Goal: Check status: Check status

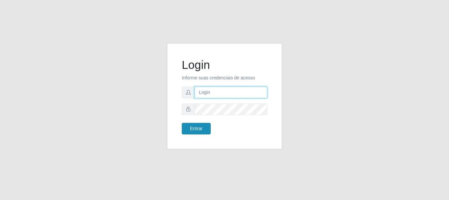
type input "[EMAIL_ADDRESS][DOMAIN_NAME]"
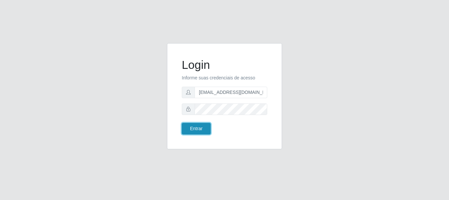
click at [190, 127] on button "Entrar" at bounding box center [196, 129] width 29 height 12
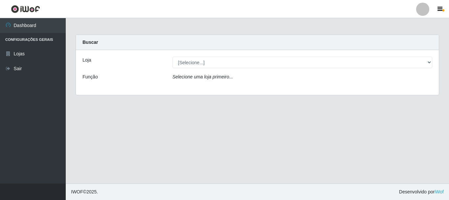
click at [220, 55] on div "Loja [Selecione...] O Feirão - Pocinhos Função Selecione uma loja primeiro..." at bounding box center [257, 72] width 363 height 45
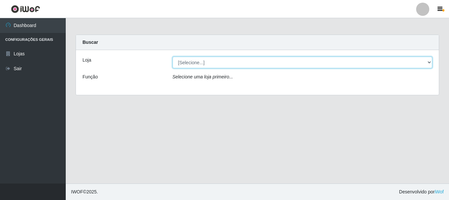
click at [222, 61] on select "[Selecione...] O Feirão - Pocinhos" at bounding box center [303, 63] width 260 height 12
select select "190"
click at [173, 57] on select "[Selecione...] O Feirão - Pocinhos" at bounding box center [303, 63] width 260 height 12
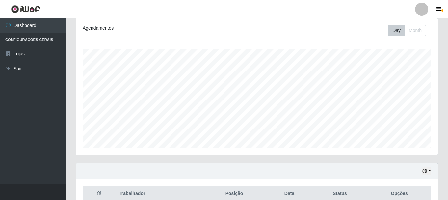
scroll to position [120, 0]
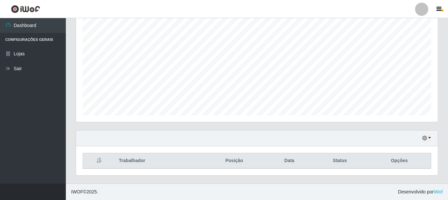
click at [426, 142] on div "Hoje 1 dia 3 dias 1 Semana Não encerrados" at bounding box center [257, 138] width 362 height 16
click at [426, 137] on icon "button" at bounding box center [424, 138] width 5 height 5
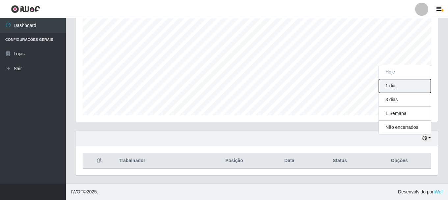
click at [408, 90] on button "1 dia" at bounding box center [405, 86] width 52 height 14
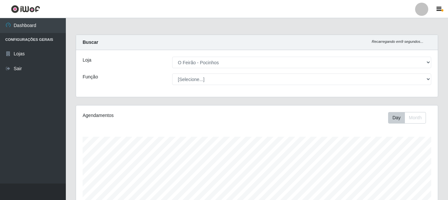
scroll to position [120, 0]
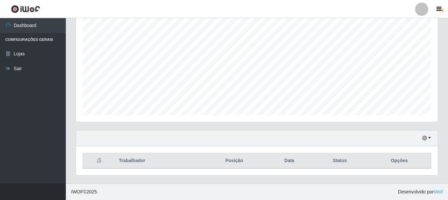
click at [349, 160] on th "Status" at bounding box center [340, 160] width 56 height 15
click at [431, 138] on div "Hoje 1 dia 3 dias 1 Semana Não encerrados" at bounding box center [257, 138] width 362 height 16
click at [428, 136] on button "button" at bounding box center [426, 138] width 9 height 8
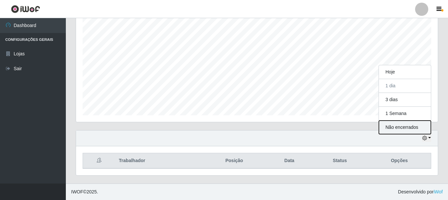
click at [408, 130] on button "Não encerrados" at bounding box center [405, 126] width 52 height 13
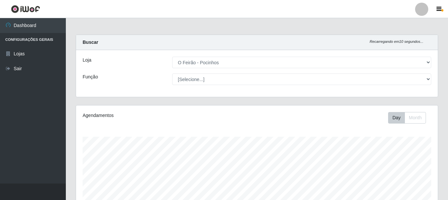
scroll to position [120, 0]
